Goal: Transaction & Acquisition: Purchase product/service

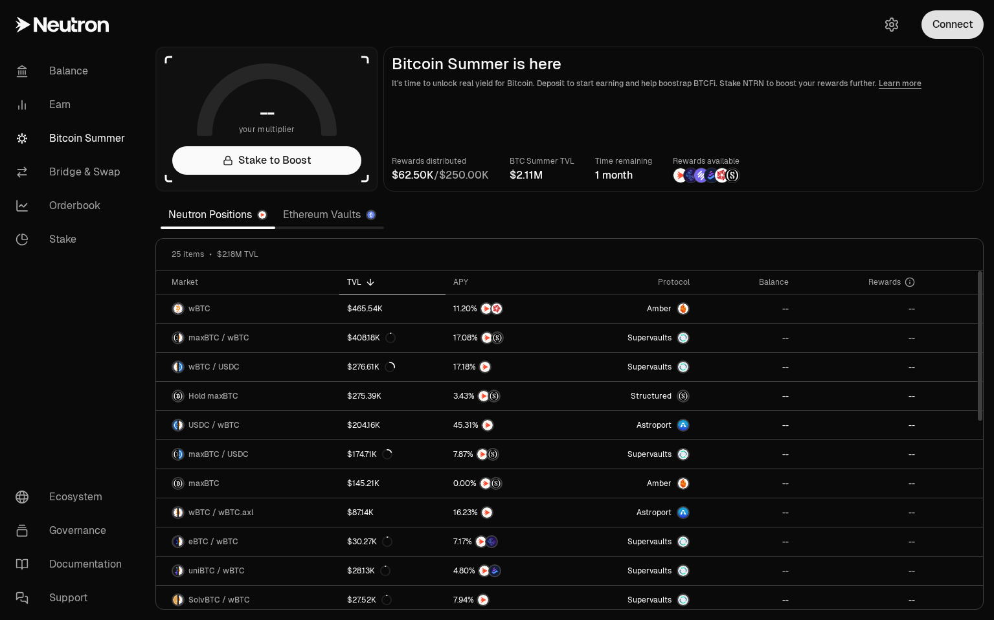
click at [958, 23] on button "Connect" at bounding box center [952, 24] width 62 height 28
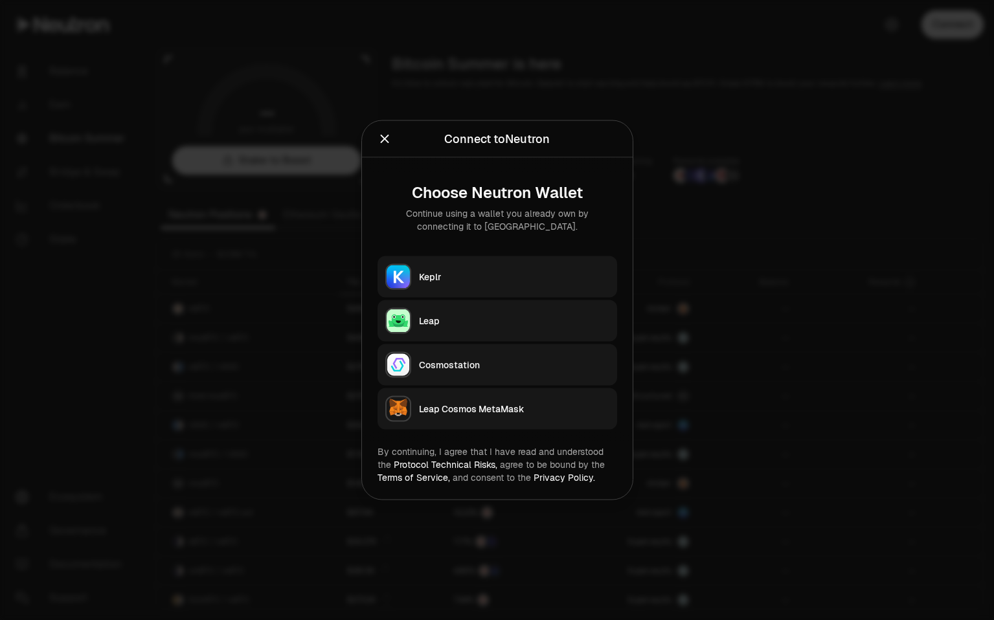
click at [445, 271] on div "Keplr" at bounding box center [514, 277] width 190 height 13
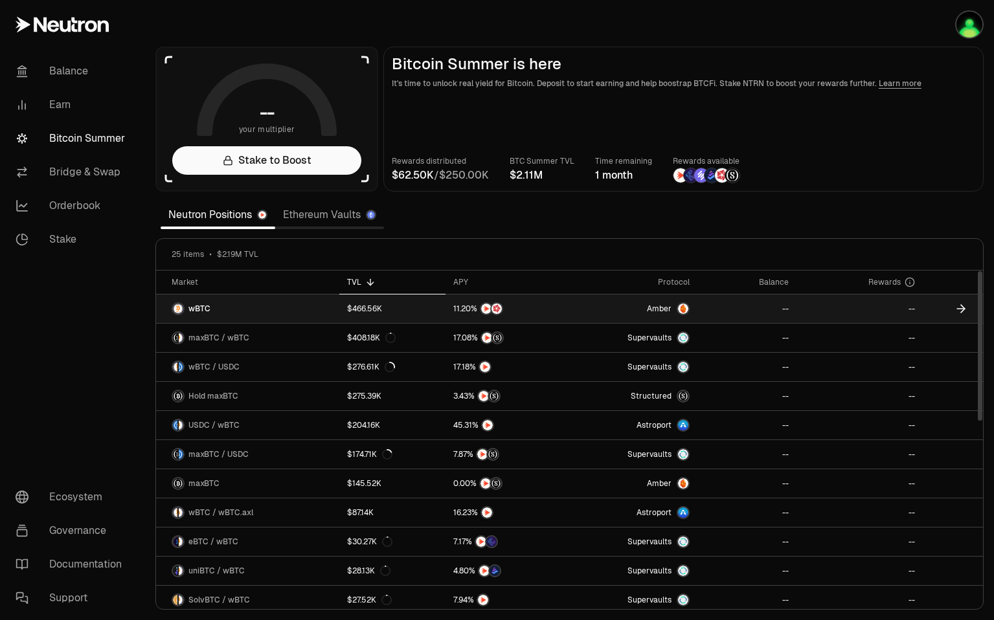
click at [682, 308] on img at bounding box center [683, 309] width 10 height 10
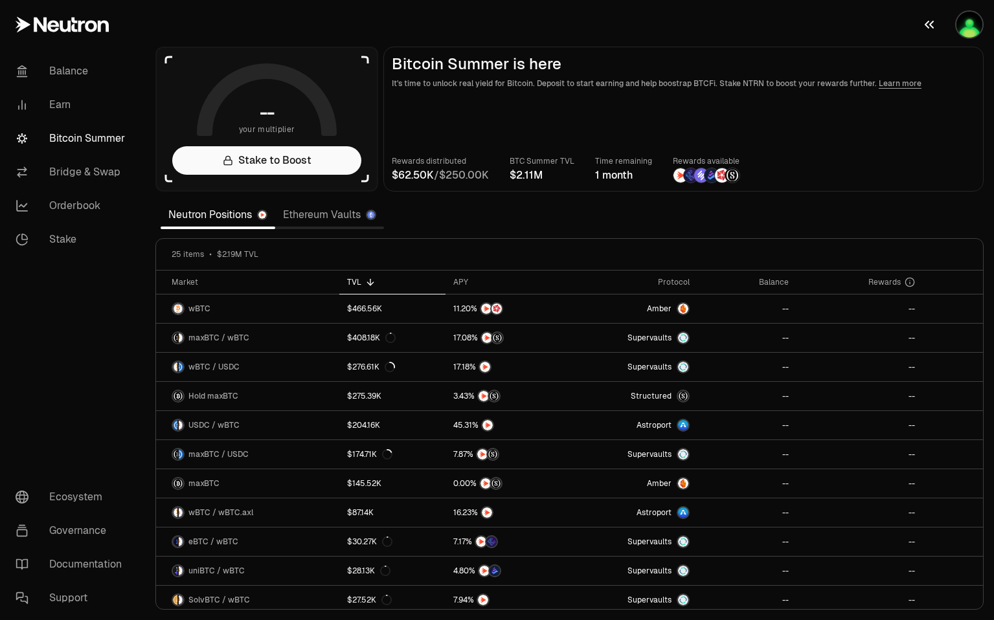
click at [965, 21] on img "button" at bounding box center [969, 25] width 26 height 26
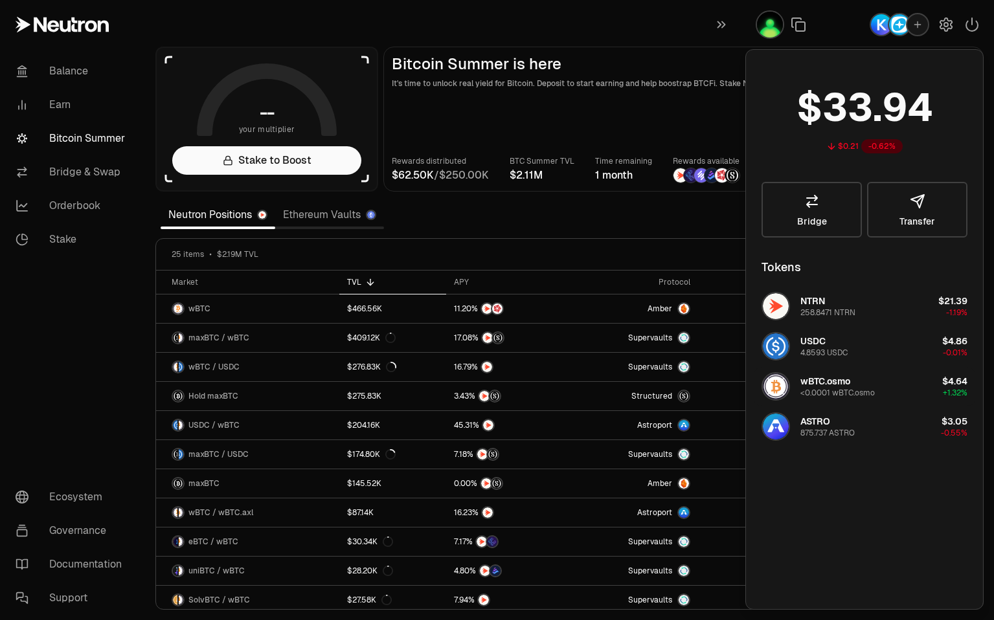
click at [887, 392] on button "wBTC.osmo <0.0001 wBTC.osmo $4.64 +1.32%" at bounding box center [864, 386] width 221 height 39
click at [859, 389] on div "<0.0001 wBTC.osmo" at bounding box center [837, 393] width 74 height 10
click at [812, 209] on link "Bridge" at bounding box center [811, 210] width 100 height 56
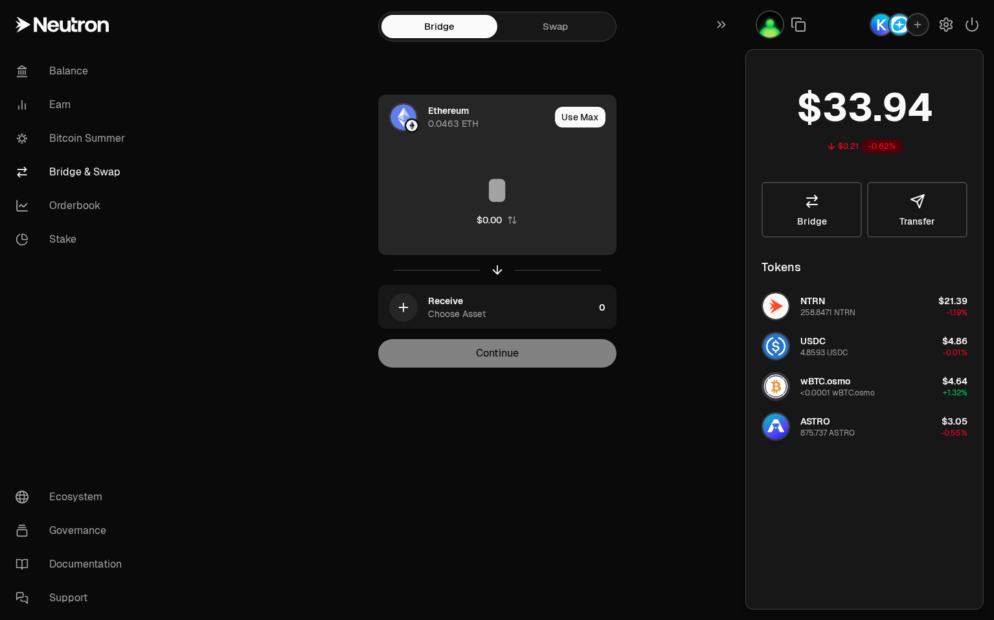
click at [563, 106] on div "Use Max" at bounding box center [585, 117] width 61 height 44
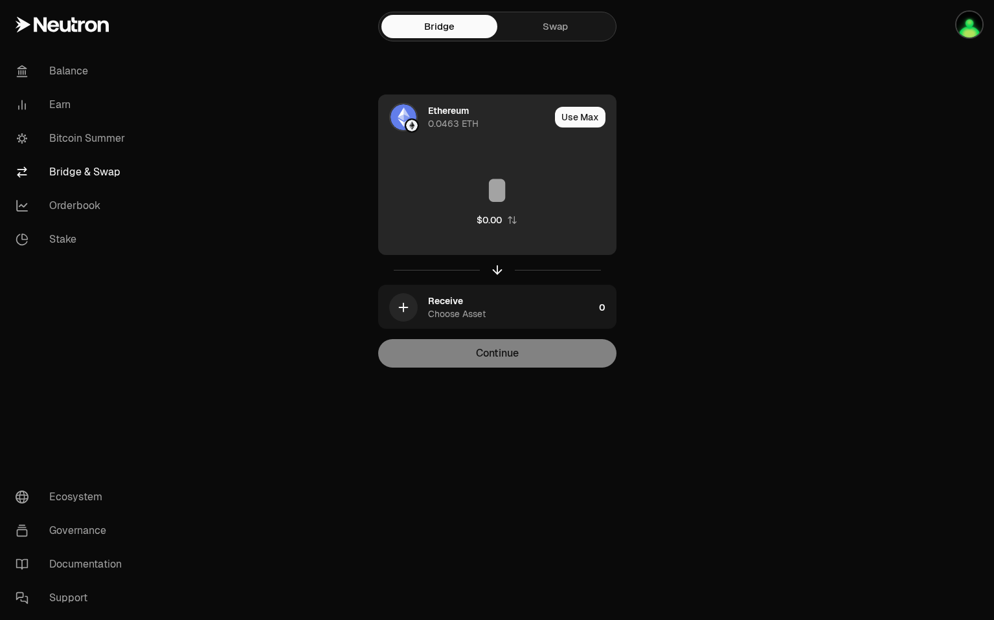
click at [445, 125] on div "0.0463 ETH" at bounding box center [453, 123] width 51 height 13
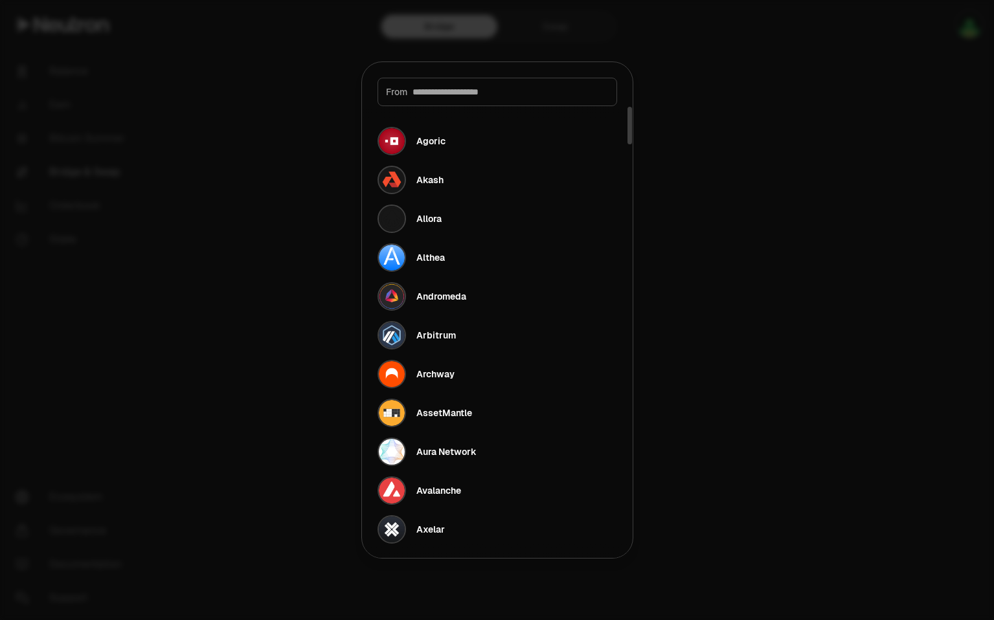
click at [695, 133] on div at bounding box center [497, 310] width 994 height 620
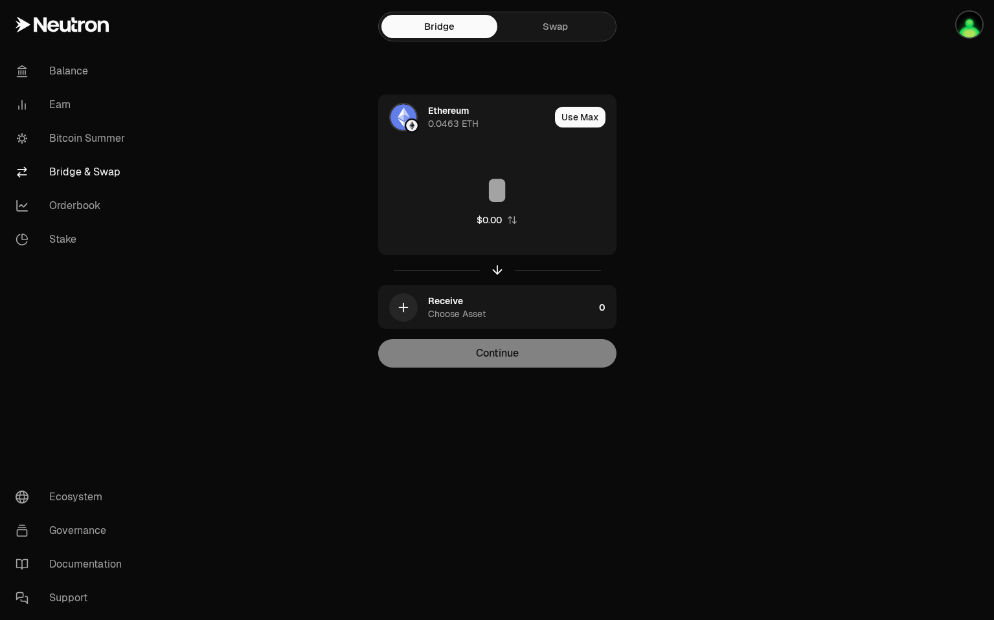
click at [564, 14] on div "Bridge Swap" at bounding box center [497, 27] width 238 height 30
click at [551, 25] on link "Swap" at bounding box center [555, 26] width 116 height 23
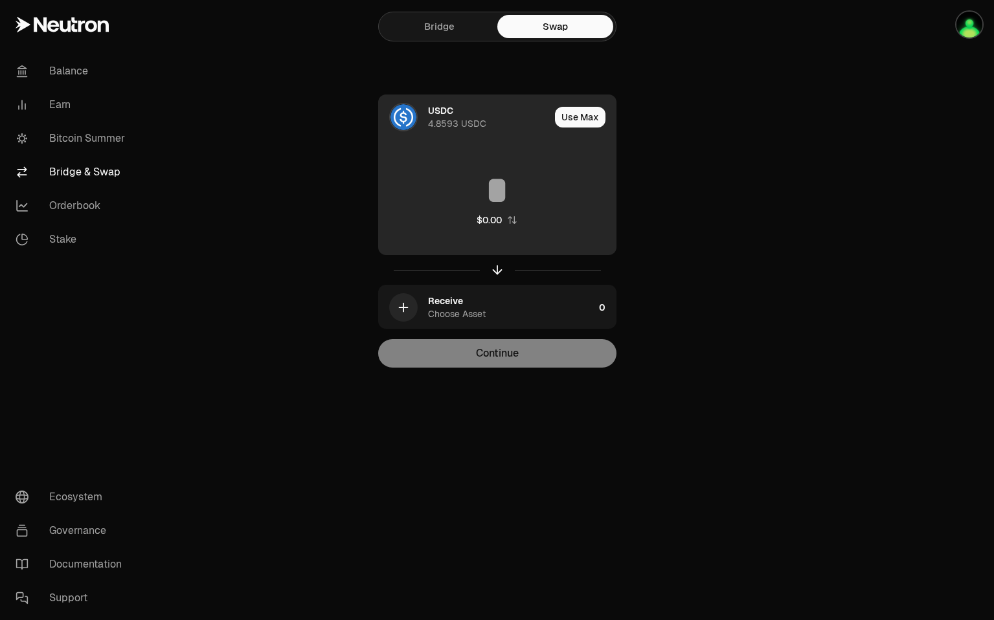
click at [434, 114] on div "USDC" at bounding box center [440, 110] width 25 height 13
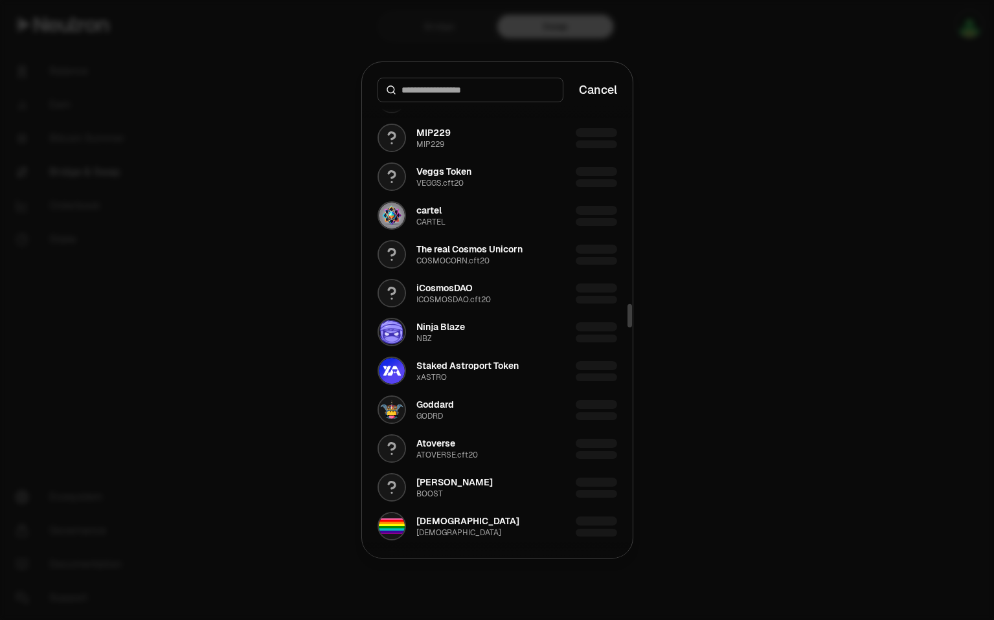
scroll to position [4313, 0]
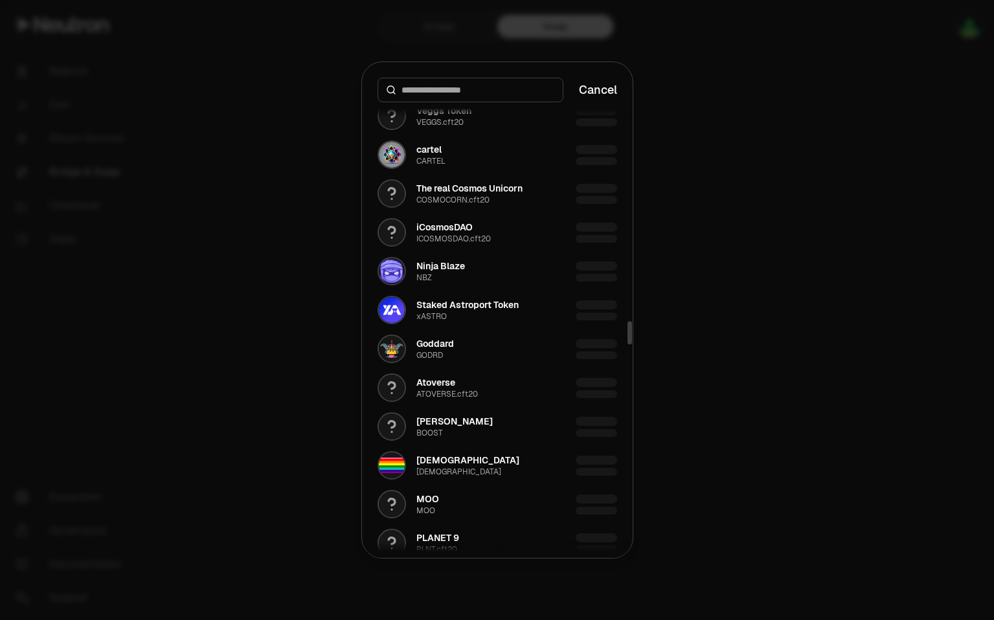
click at [675, 298] on div at bounding box center [497, 310] width 994 height 620
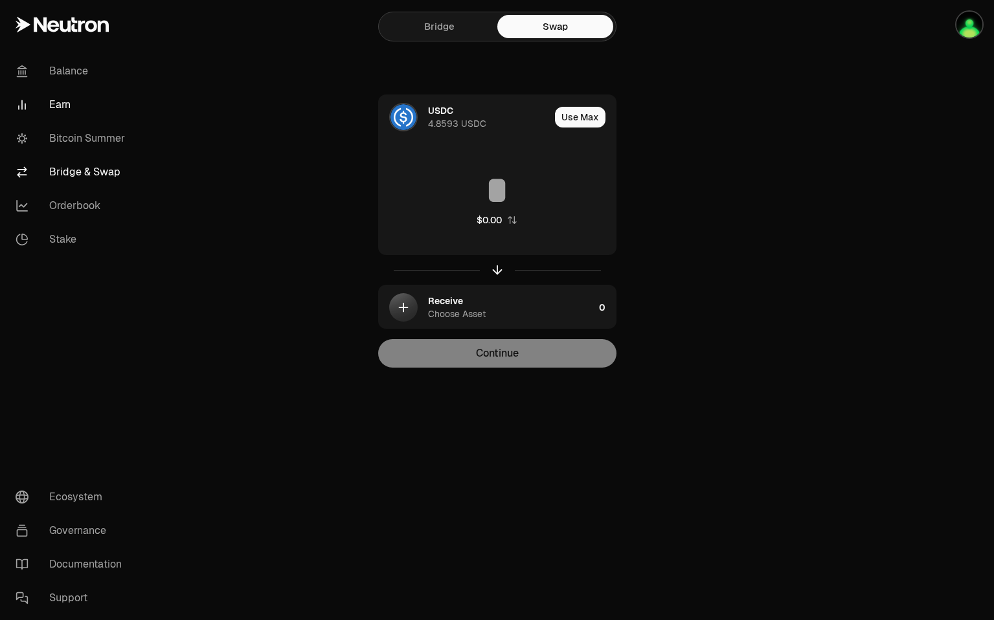
click at [58, 111] on link "Earn" at bounding box center [72, 105] width 135 height 34
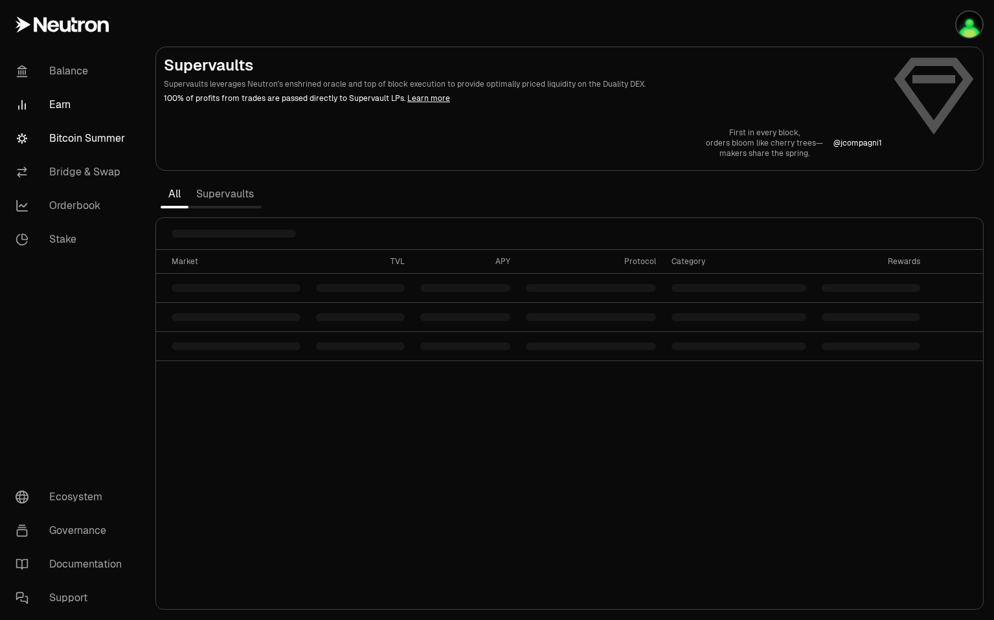
click at [58, 142] on link "Bitcoin Summer" at bounding box center [72, 139] width 135 height 34
